Goal: Transaction & Acquisition: Subscribe to service/newsletter

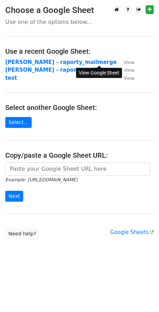
click at [124, 63] on small "View" at bounding box center [129, 62] width 11 height 5
click at [37, 61] on strong "[PERSON_NAME] - raporty_mailmerge" at bounding box center [60, 62] width 111 height 6
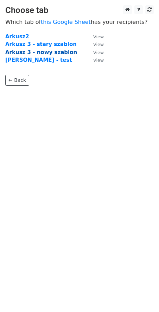
click at [49, 53] on strong "Arkusz 3 - nowy szablon" at bounding box center [41, 52] width 72 height 6
click at [50, 52] on strong "Arkusz 3 - nowy szablon" at bounding box center [41, 52] width 72 height 6
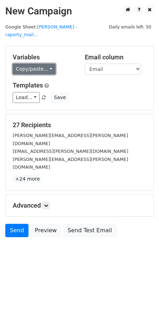
click at [46, 64] on link "Copy/paste..." at bounding box center [34, 69] width 43 height 11
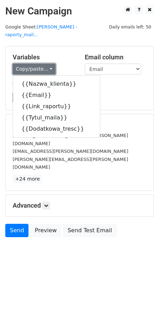
click at [46, 64] on link "Copy/paste..." at bounding box center [34, 69] width 43 height 11
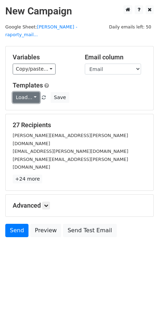
click at [30, 92] on link "Load..." at bounding box center [26, 97] width 27 height 11
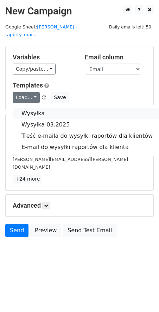
click at [33, 108] on link "Wysyłka" at bounding box center [87, 113] width 148 height 11
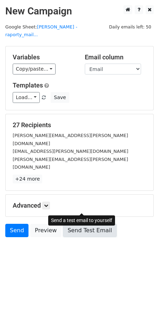
click at [79, 224] on link "Send Test Email" at bounding box center [89, 230] width 53 height 13
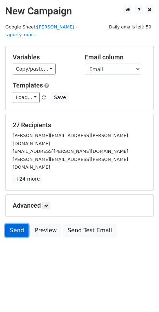
click at [13, 224] on link "Send" at bounding box center [16, 230] width 23 height 13
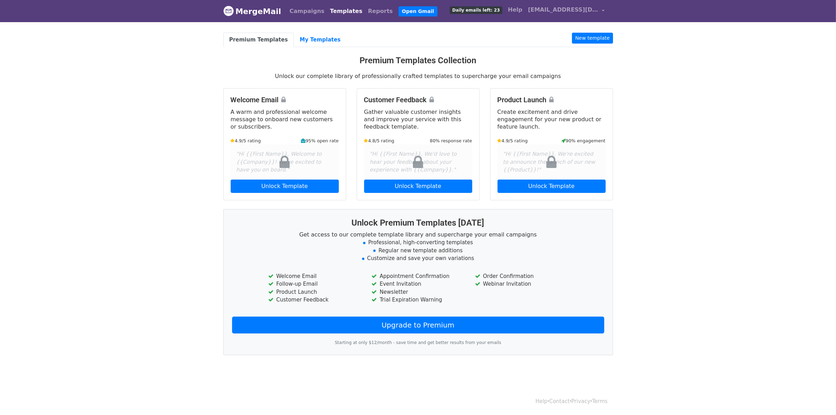
click at [258, 9] on link "MergeMail" at bounding box center [252, 11] width 58 height 15
click at [365, 9] on link "Reports" at bounding box center [380, 11] width 31 height 14
click at [365, 11] on link "Reports" at bounding box center [380, 11] width 31 height 14
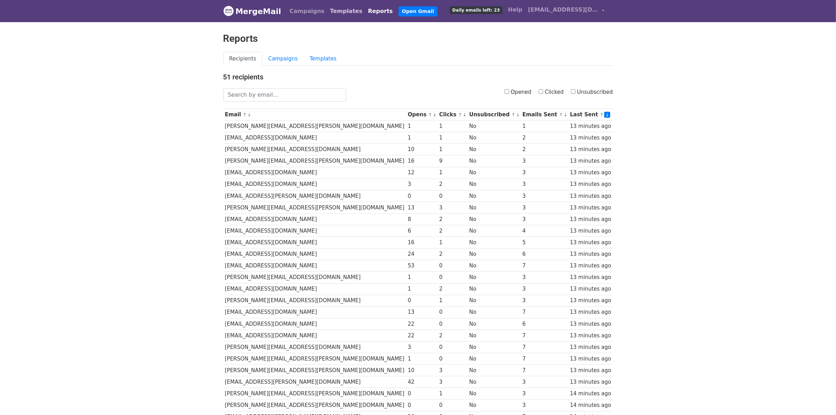
click at [332, 12] on link "Templates" at bounding box center [346, 11] width 38 height 14
